Goal: Communication & Community: Ask a question

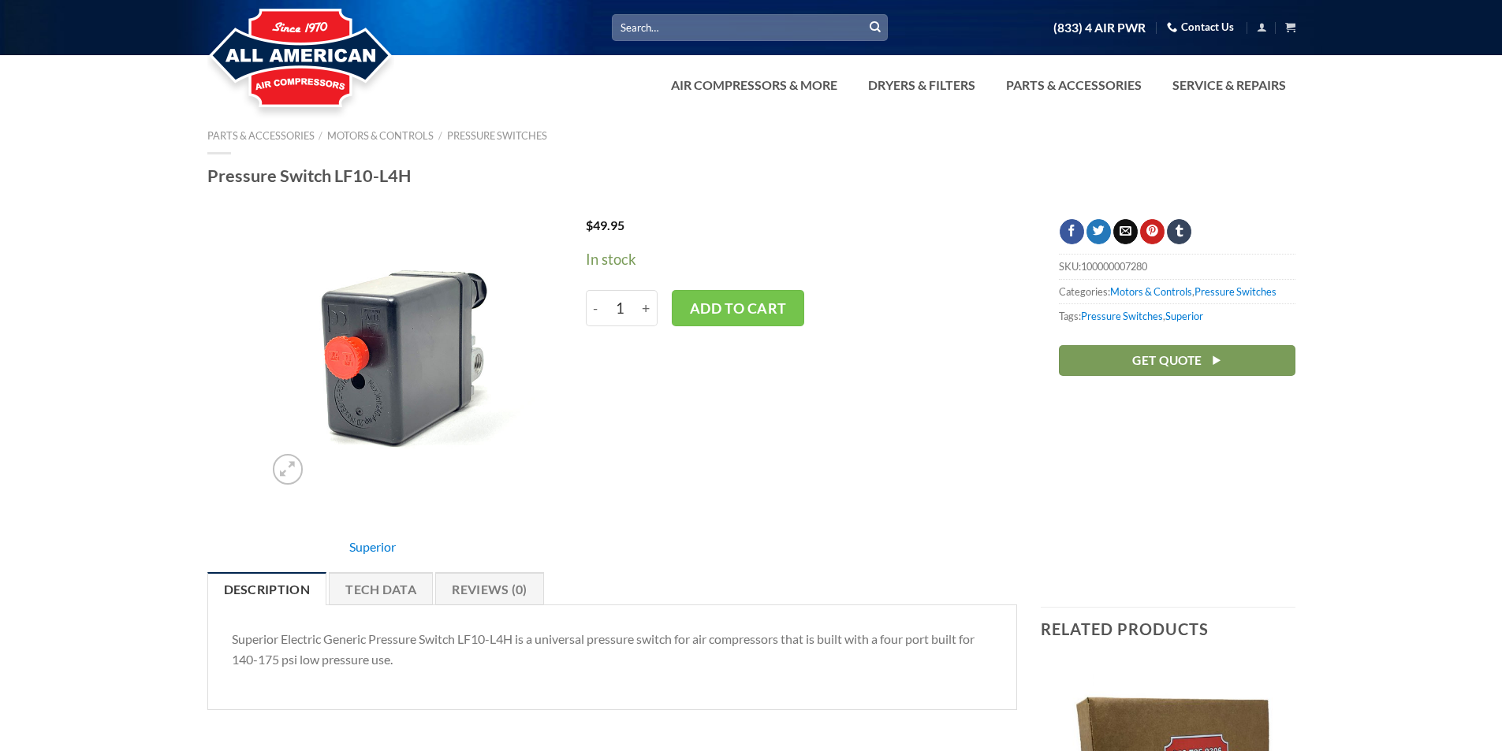
click at [1212, 25] on link "Contact Us" at bounding box center [1200, 27] width 67 height 24
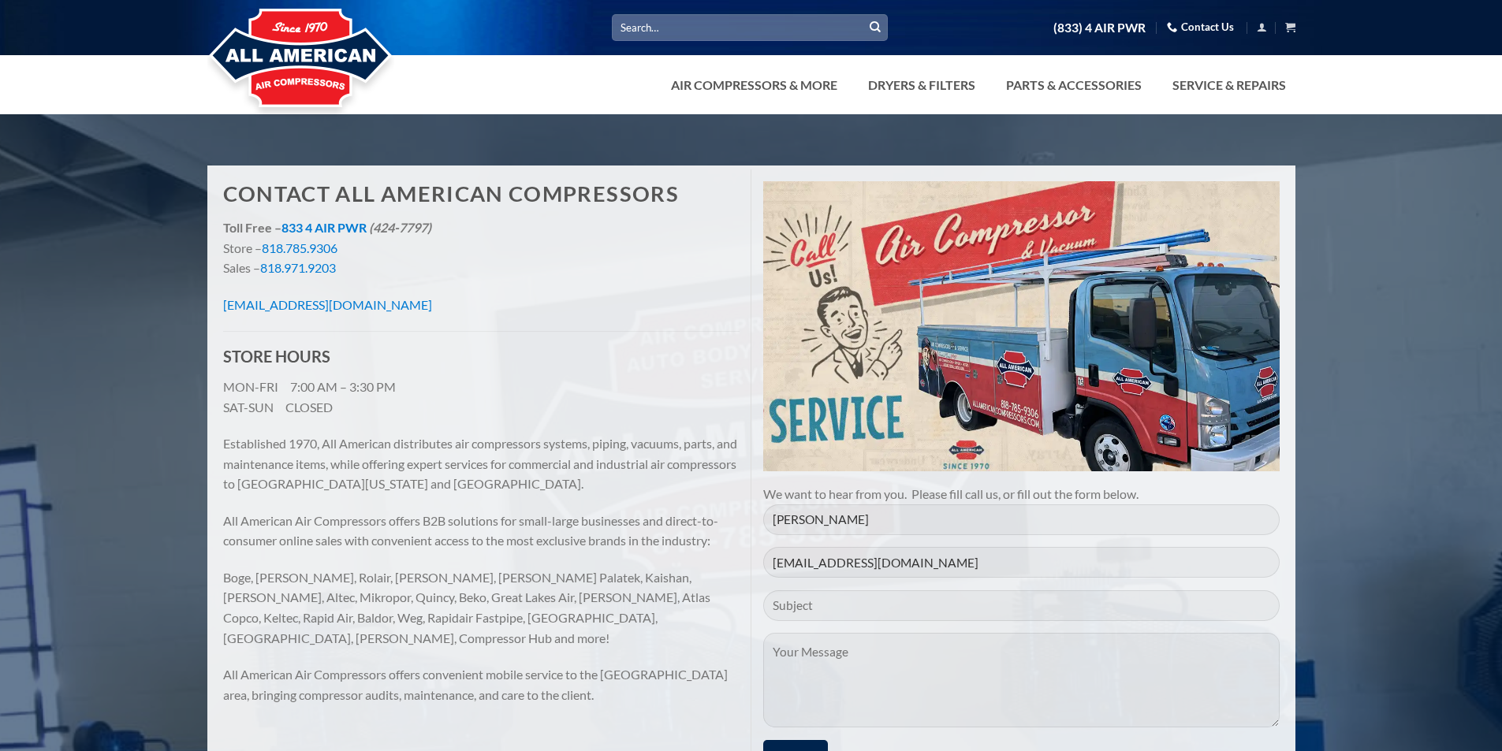
scroll to position [236, 0]
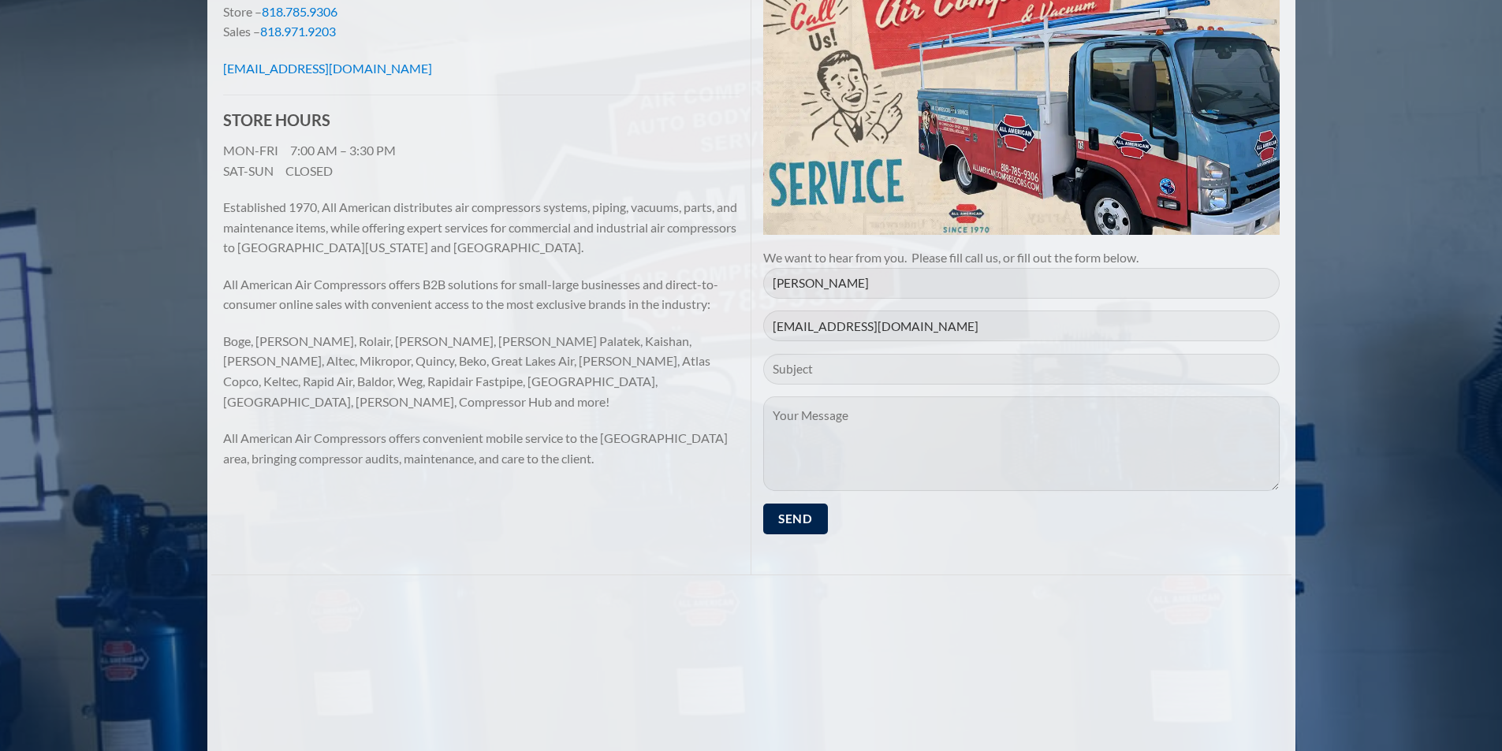
type input "Distribution/Wholesale Inquiry"
click at [873, 434] on textarea "Contact form" at bounding box center [1021, 443] width 516 height 95
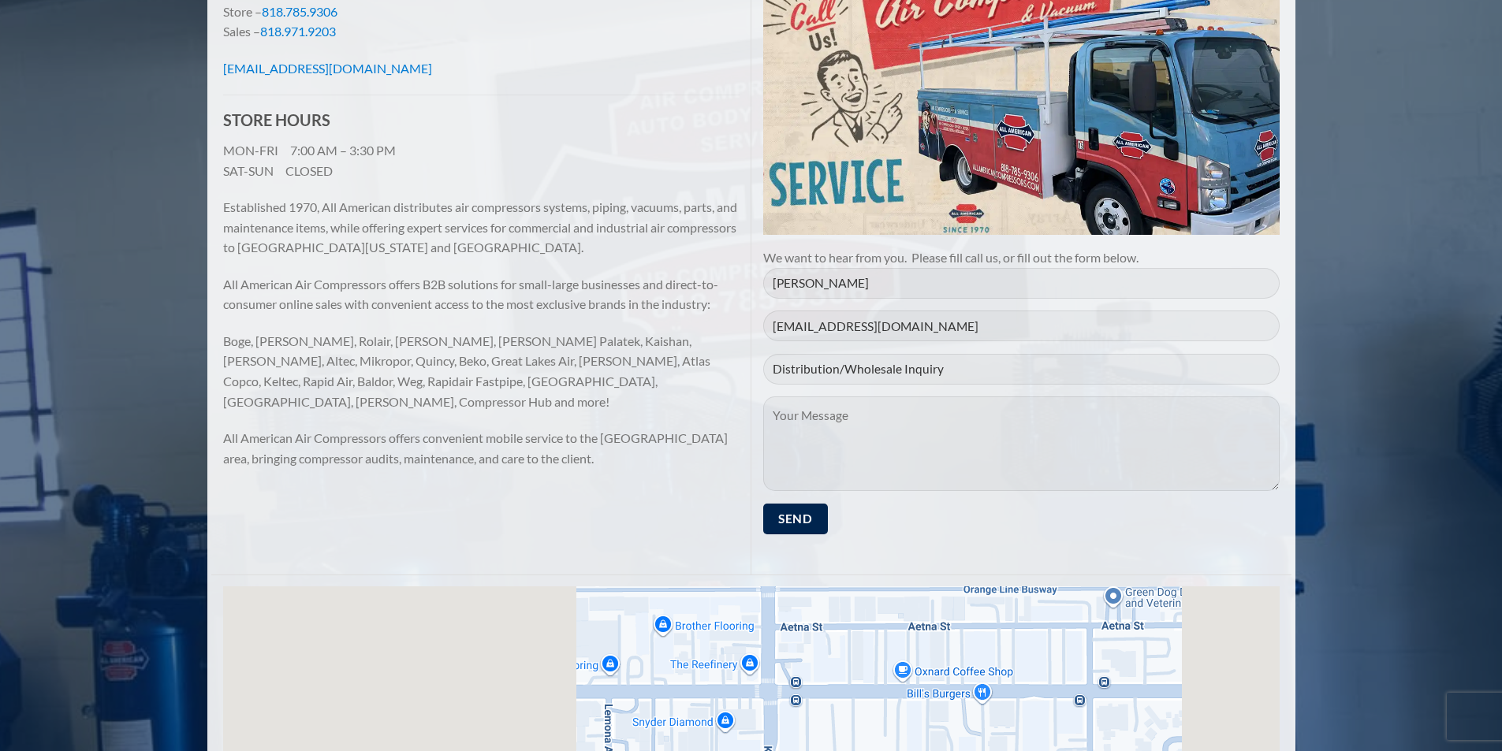
paste textarea "Hi, this is [PERSON_NAME], representing Starnetic LLC, and I hope this message …"
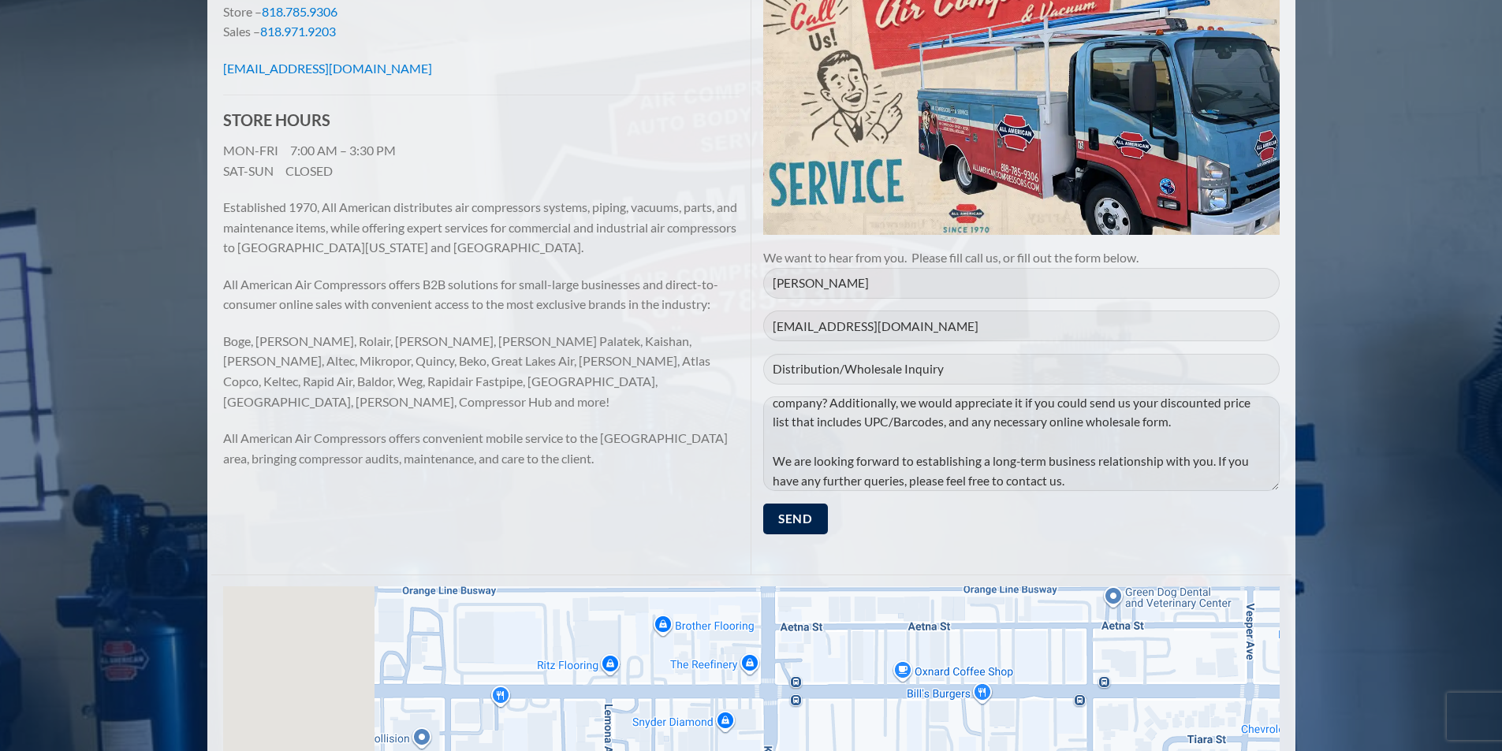
type textarea "Hi, this is [PERSON_NAME], representing Starnetic LLC, and I hope this message …"
click at [780, 536] on p "[PERSON_NAME] [EMAIL_ADDRESS][DOMAIN_NAME] Distribution/Wholesale Inquiry Hi, t…" at bounding box center [1021, 407] width 516 height 279
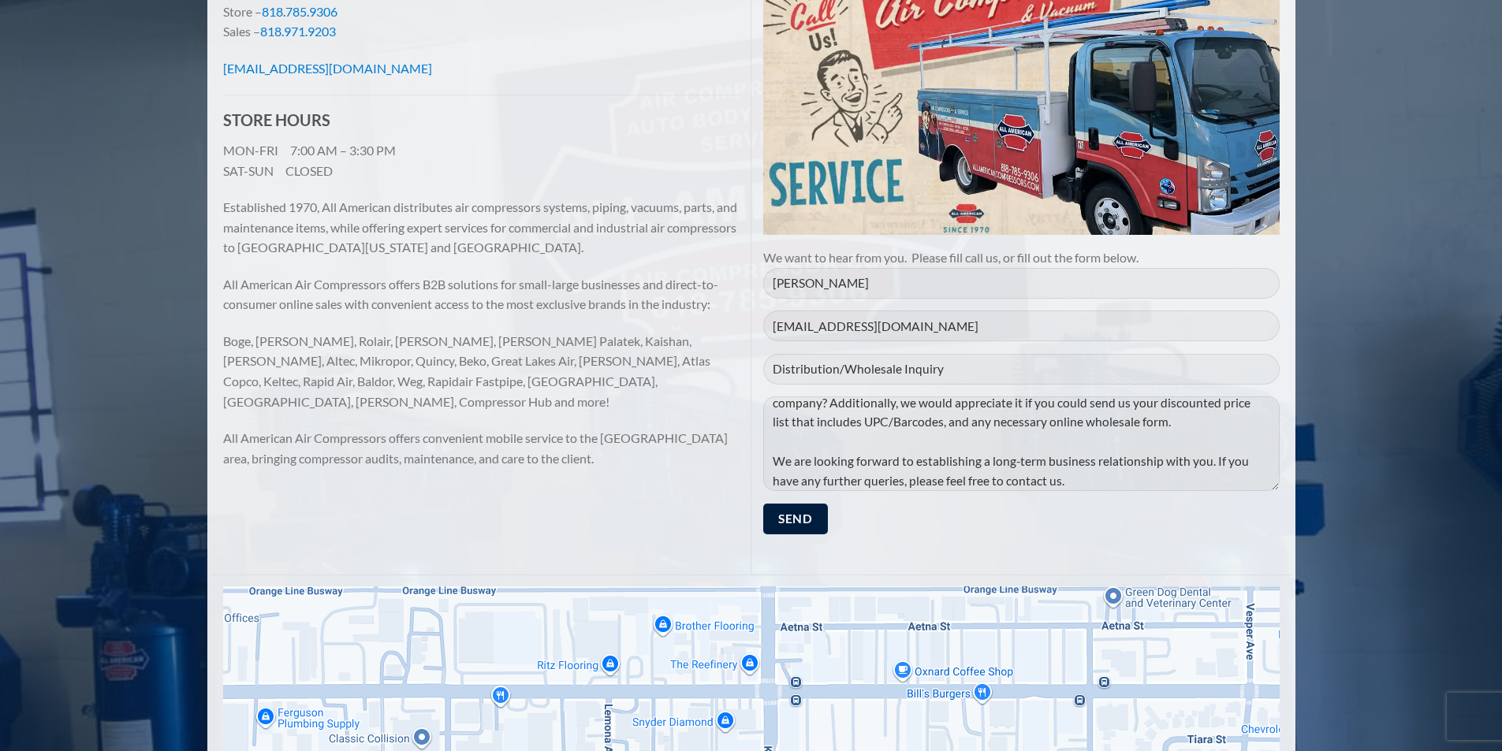
click at [785, 530] on input "Send" at bounding box center [795, 519] width 65 height 31
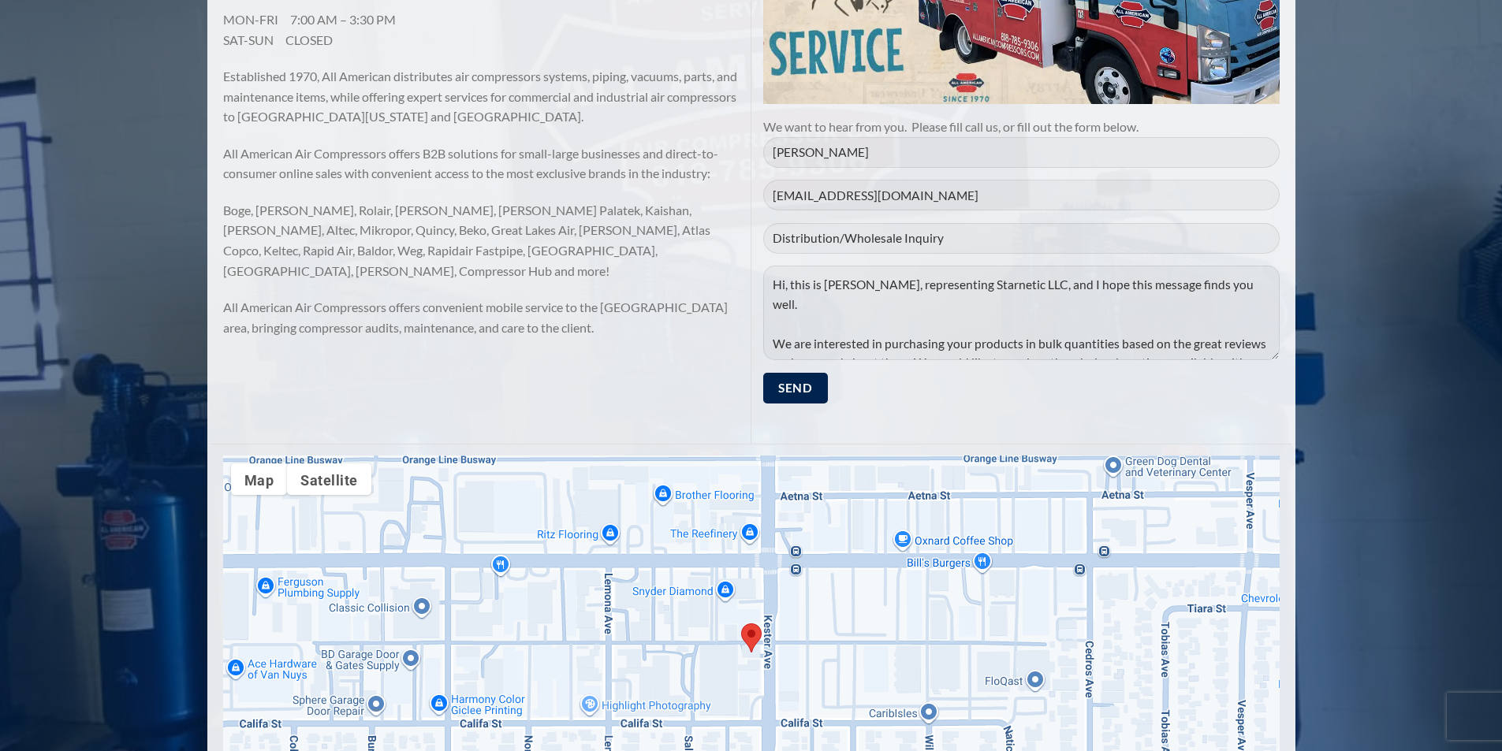
scroll to position [271, 0]
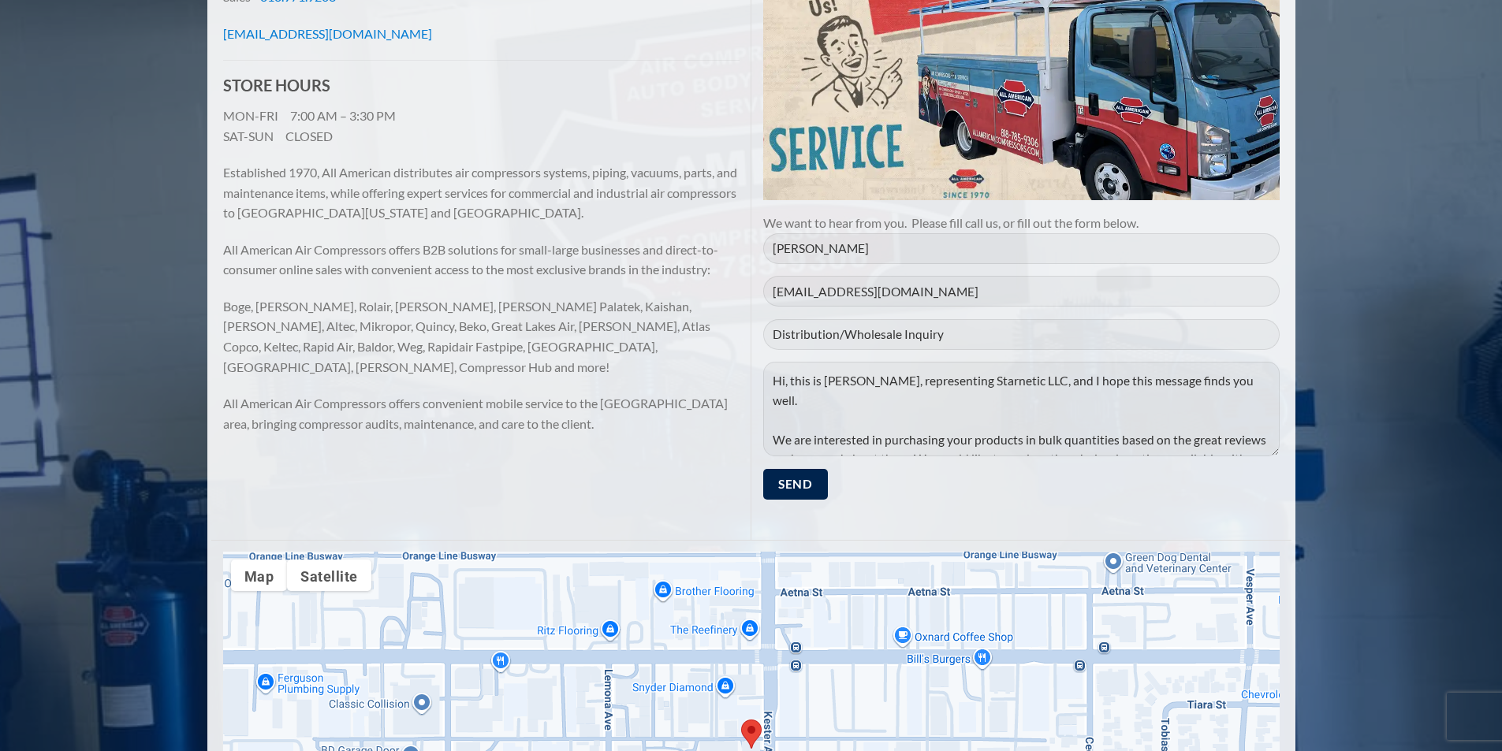
click at [891, 248] on input "[PERSON_NAME]" at bounding box center [1021, 248] width 516 height 31
type input "[PERSON_NAME]"
type input "[EMAIL_ADDRESS][DOMAIN_NAME]"
click at [814, 340] on input "Distribution/Wholesale Inquiry" at bounding box center [1021, 334] width 516 height 31
type input "Distribution/Wholesale Inquiry"
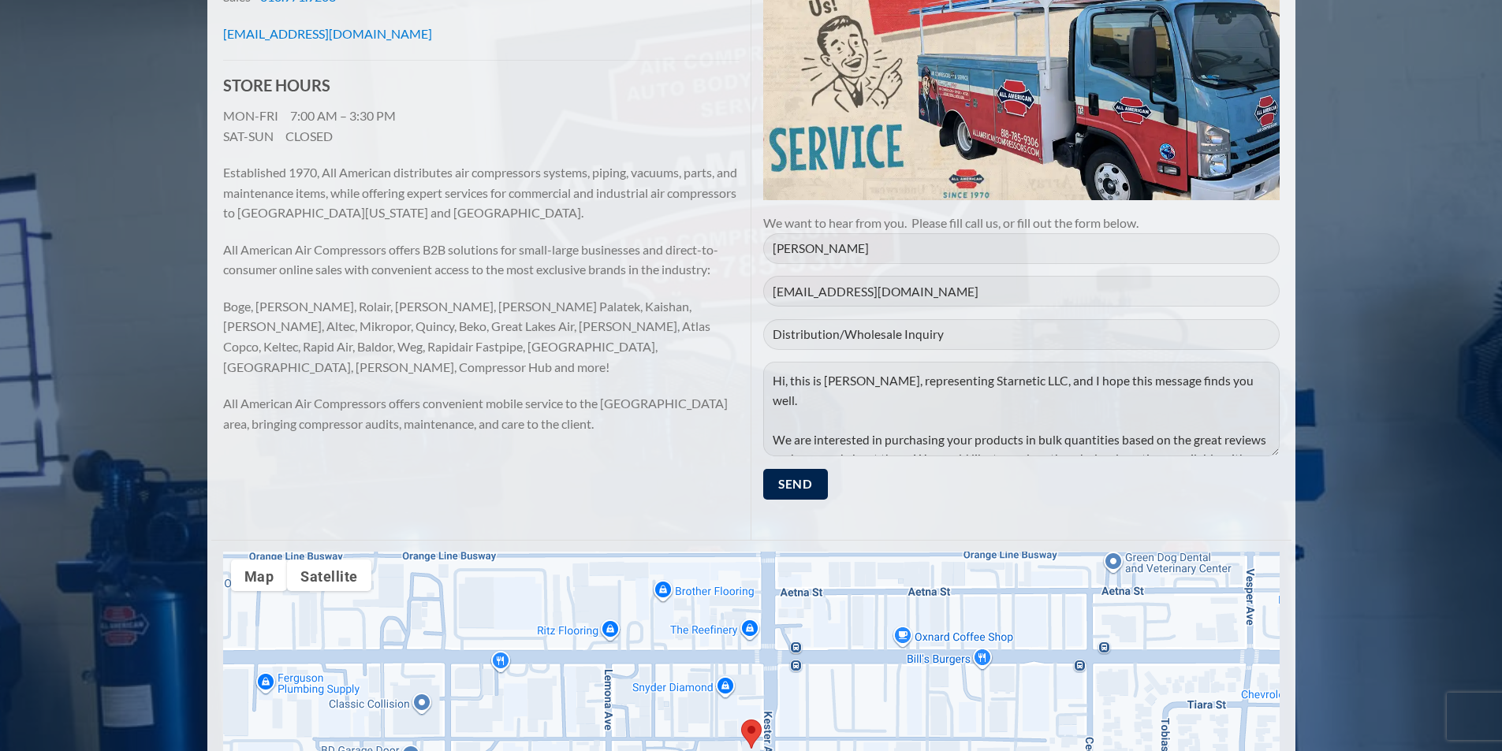
click at [880, 389] on textarea "Hi, this is [PERSON_NAME], representing Starnetic LLC, and I hope this message …" at bounding box center [1021, 409] width 516 height 95
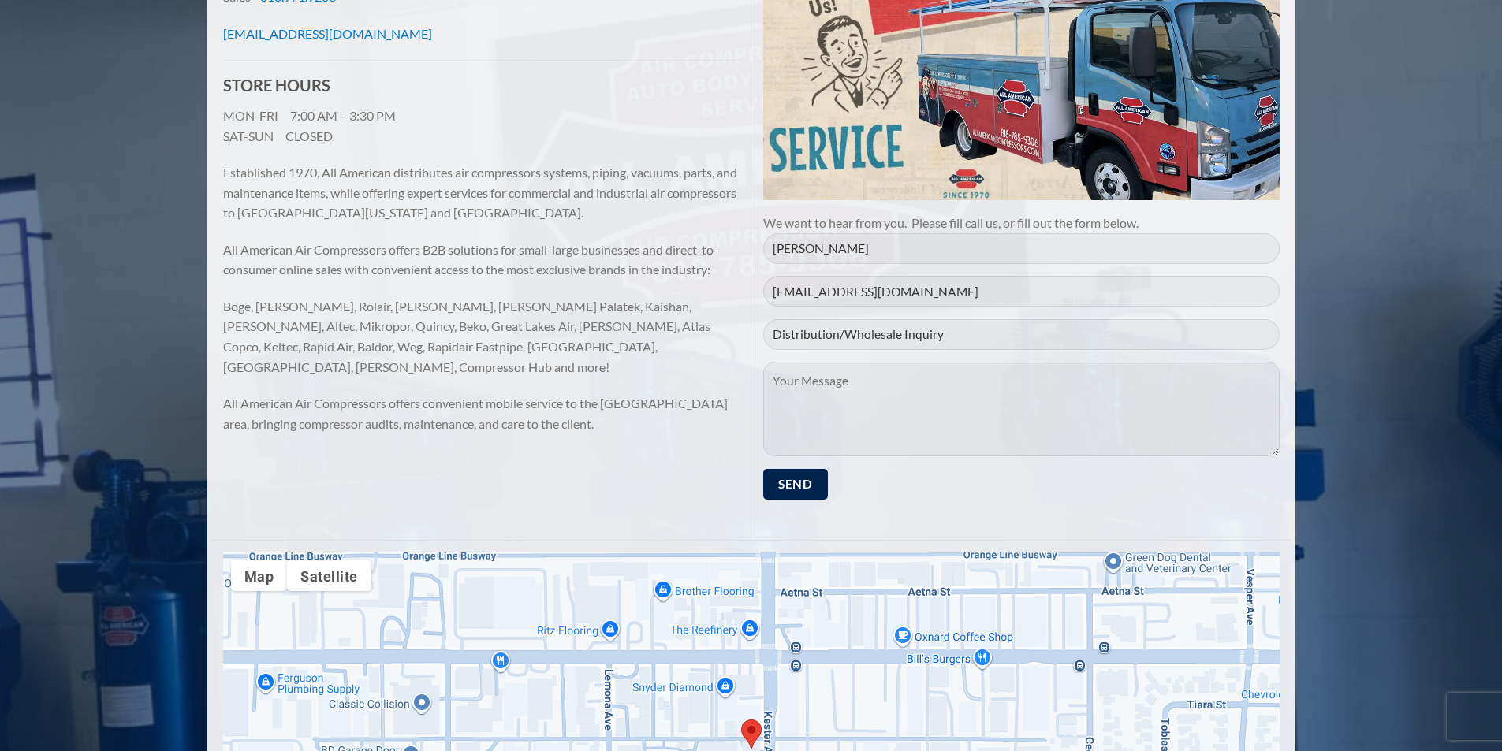
paste textarea "Hi, this is [PERSON_NAME], representing Starnetic LLC, and I hope this message …"
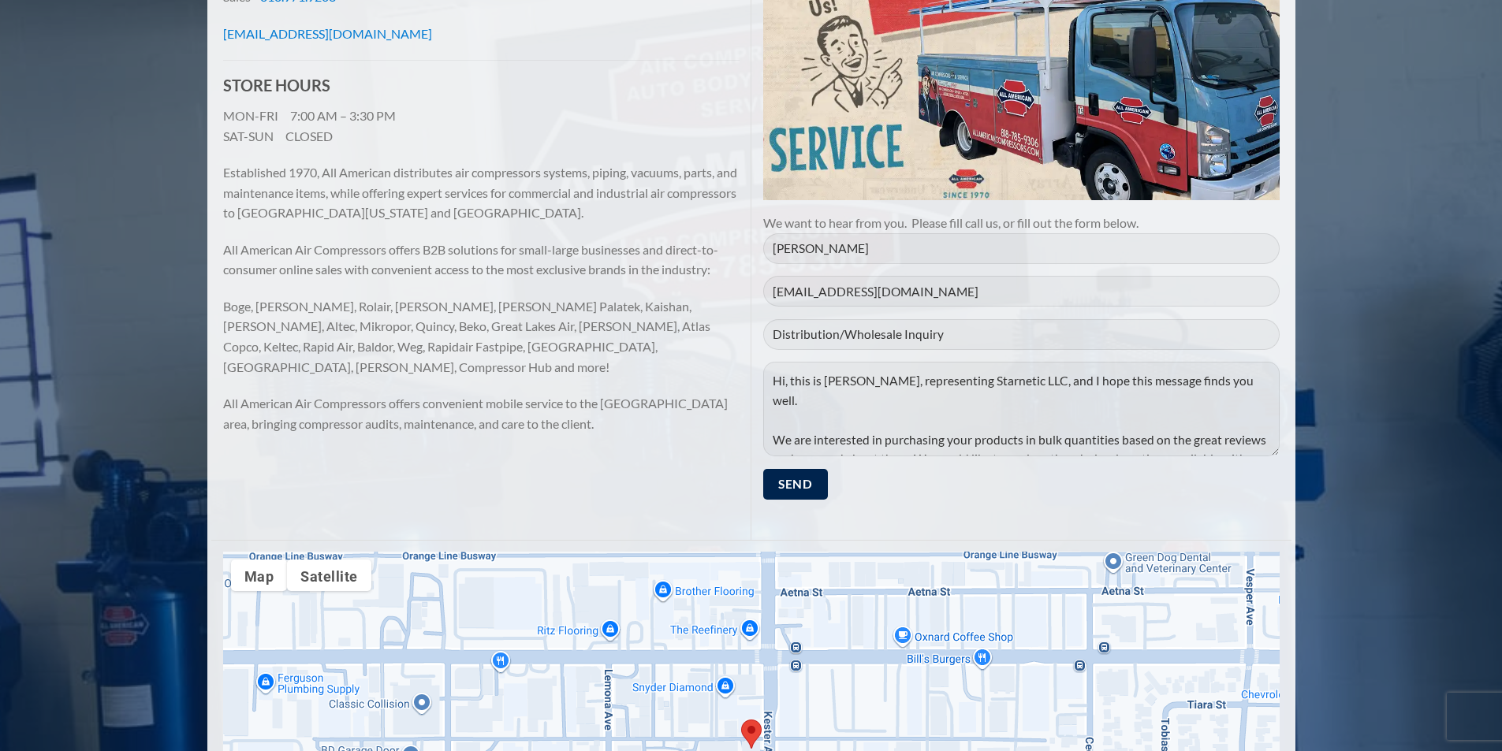
scroll to position [187, 0]
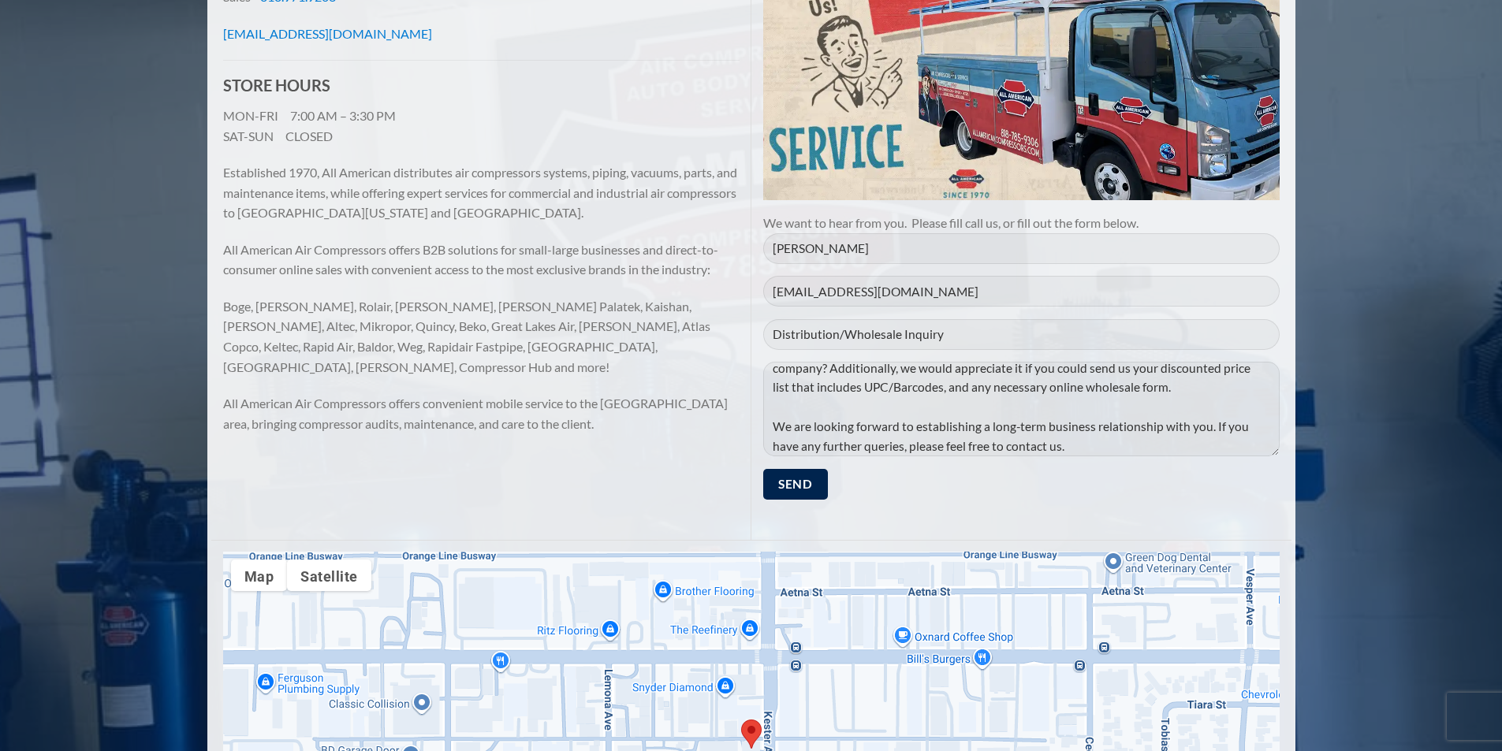
drag, startPoint x: 1190, startPoint y: 372, endPoint x: 1227, endPoint y: 471, distance: 105.3
click at [1227, 471] on p "[PERSON_NAME] [EMAIL_ADDRESS][DOMAIN_NAME] Distribution/Wholesale Inquiry Hi, t…" at bounding box center [1021, 372] width 516 height 279
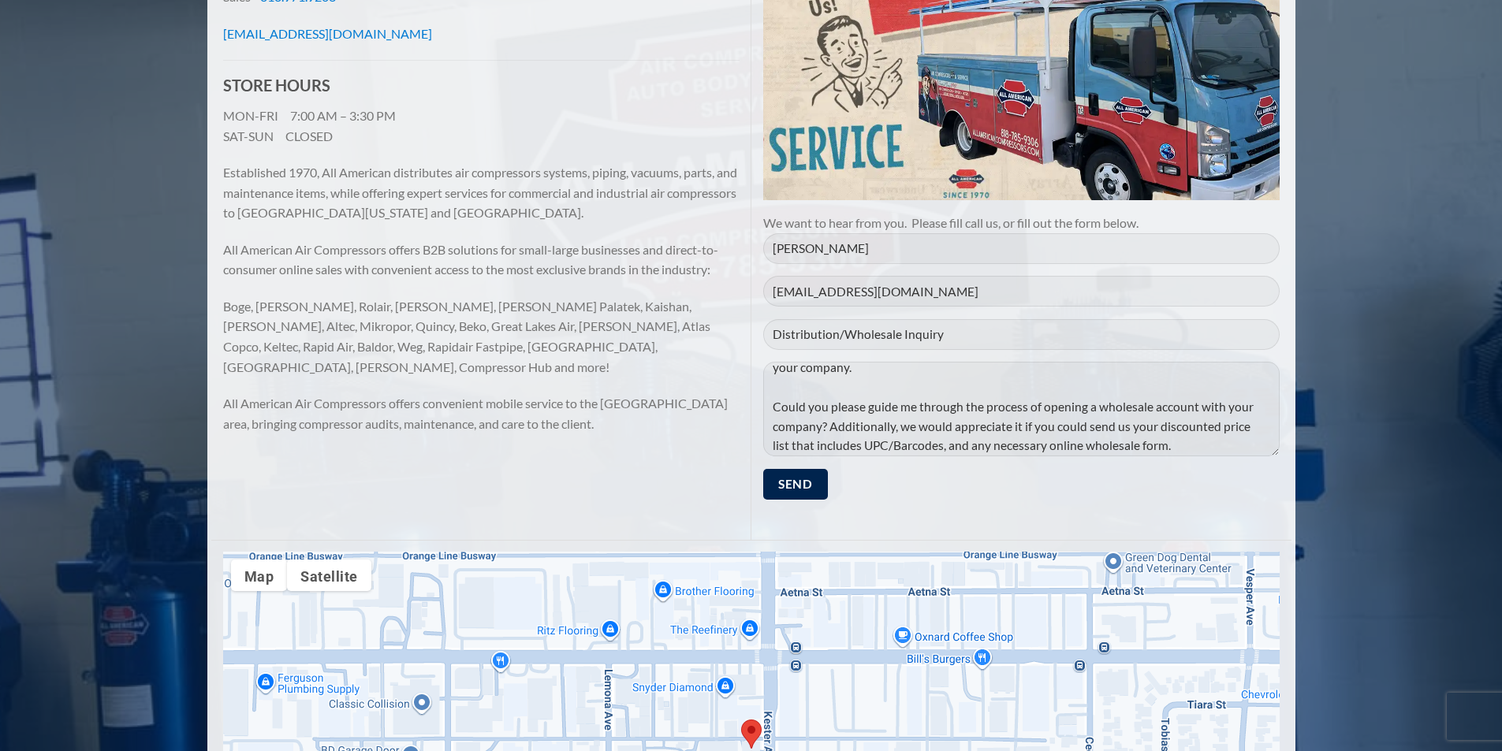
scroll to position [111, 0]
drag, startPoint x: 1002, startPoint y: 374, endPoint x: 1118, endPoint y: 579, distance: 235.8
click at [1115, 583] on div "Contact All American Compressors Toll Free – 833 4 AIR PWR (424-7797) Store – 8…" at bounding box center [751, 427] width 1080 height 1059
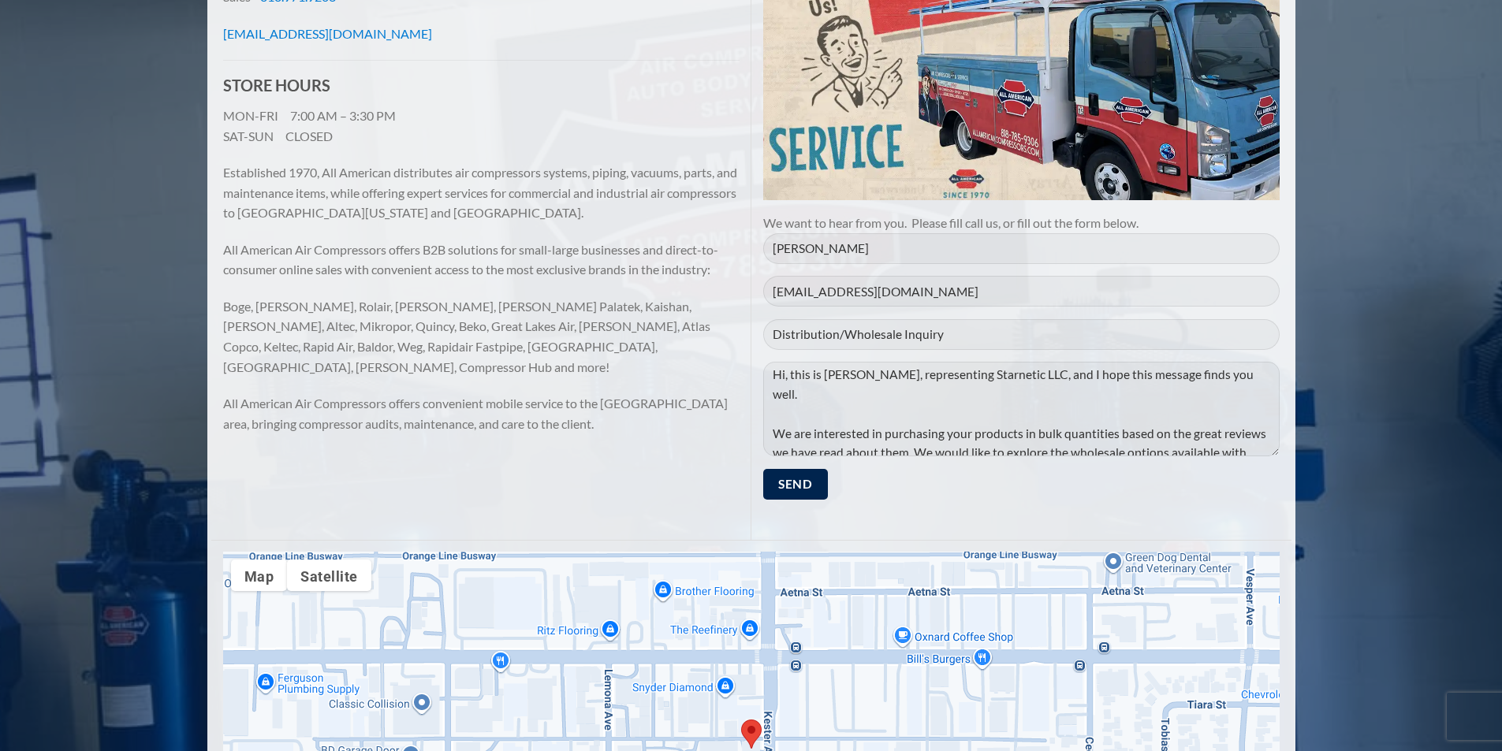
scroll to position [0, 0]
drag, startPoint x: 772, startPoint y: 405, endPoint x: 767, endPoint y: 348, distance: 57.7
click at [767, 348] on p "[PERSON_NAME] [EMAIL_ADDRESS][DOMAIN_NAME] Distribution/Wholesale Inquiry Hi, t…" at bounding box center [1021, 372] width 516 height 279
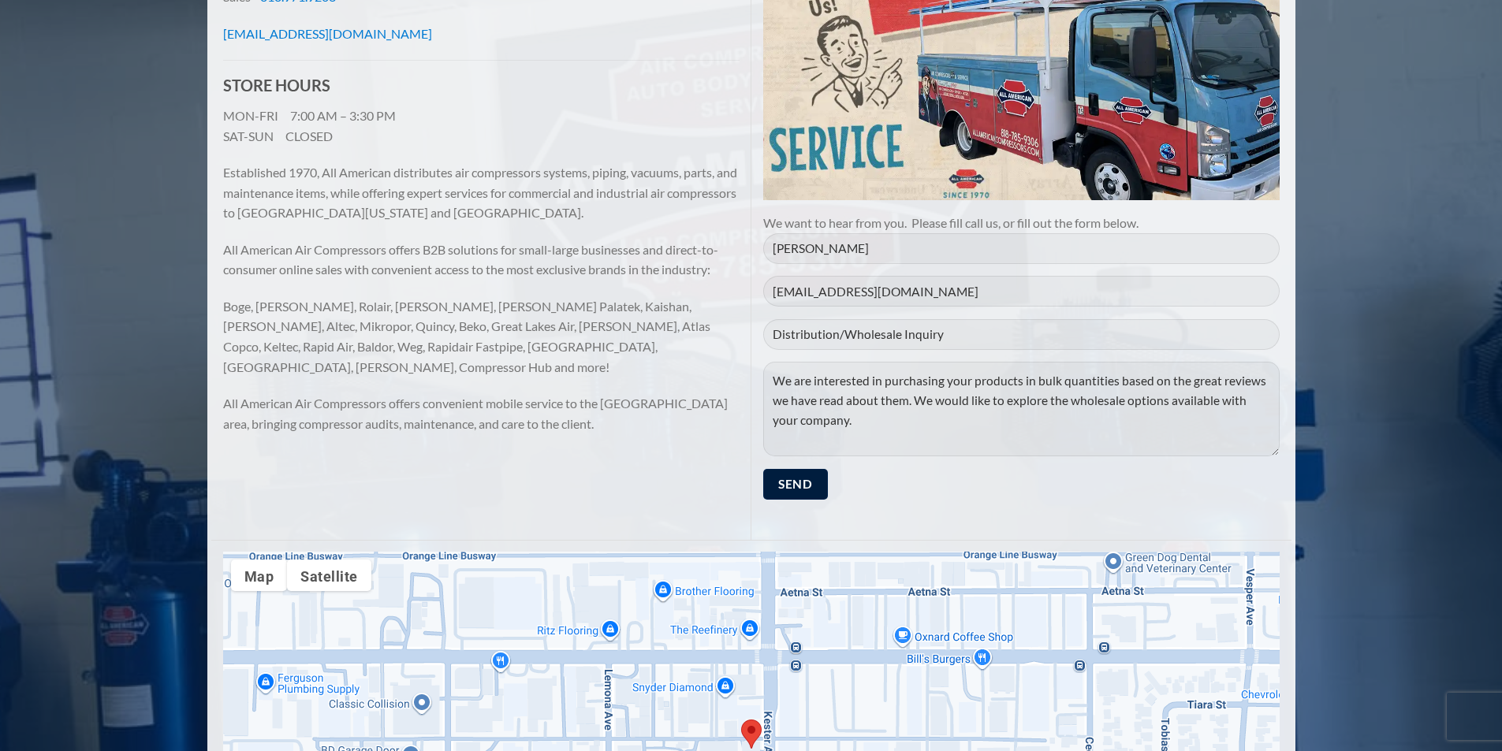
type textarea "We are interested in purchasing your products in bulk quantities based on the g…"
click at [806, 484] on input "Send" at bounding box center [795, 484] width 65 height 31
